Goal: Navigation & Orientation: Find specific page/section

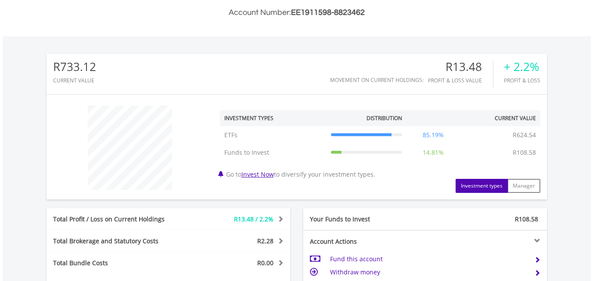
scroll to position [351, 0]
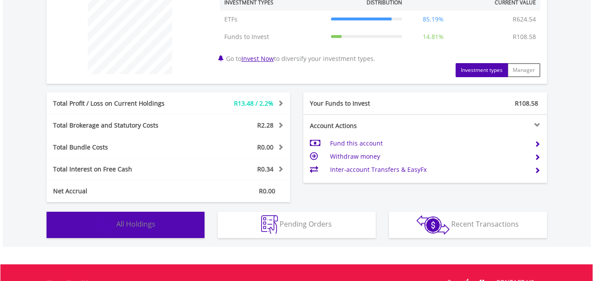
click at [140, 228] on span "All Holdings" at bounding box center [135, 224] width 39 height 10
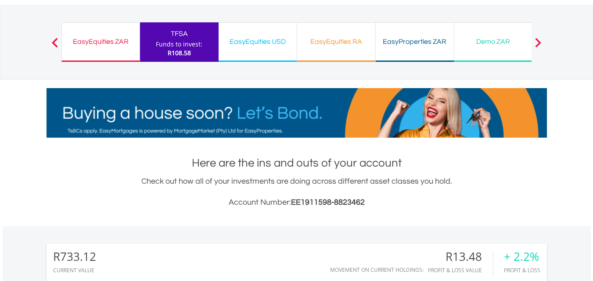
scroll to position [0, 0]
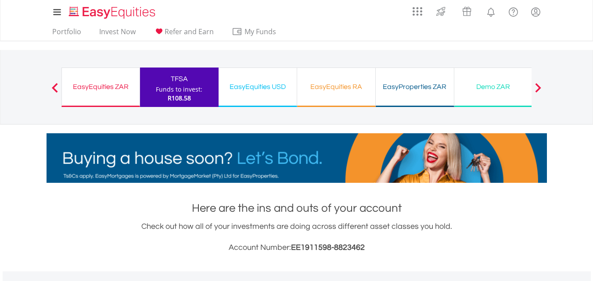
click at [113, 74] on div "EasyEquities ZAR Funds to invest: R108.58" at bounding box center [100, 87] width 79 height 39
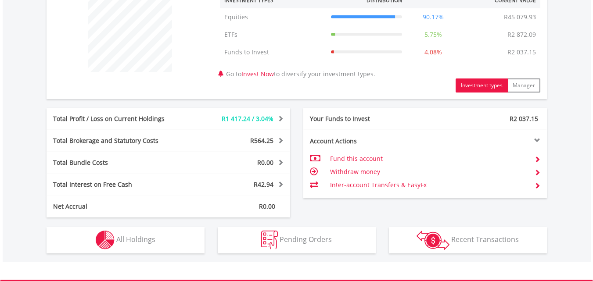
scroll to position [479, 0]
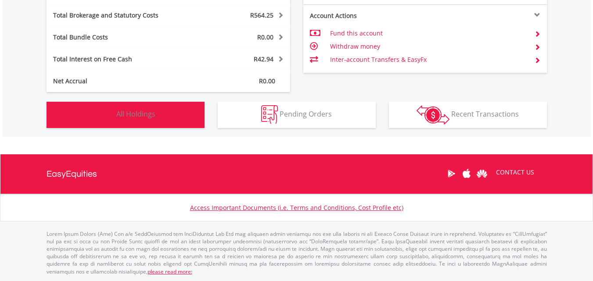
click at [127, 117] on span "All Holdings" at bounding box center [135, 114] width 39 height 10
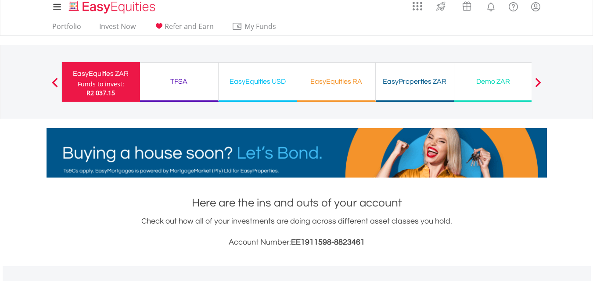
scroll to position [0, 0]
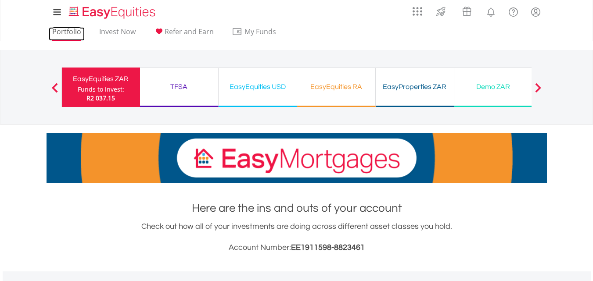
click at [55, 32] on link "Portfolio" at bounding box center [67, 34] width 36 height 14
